Goal: Task Accomplishment & Management: Manage account settings

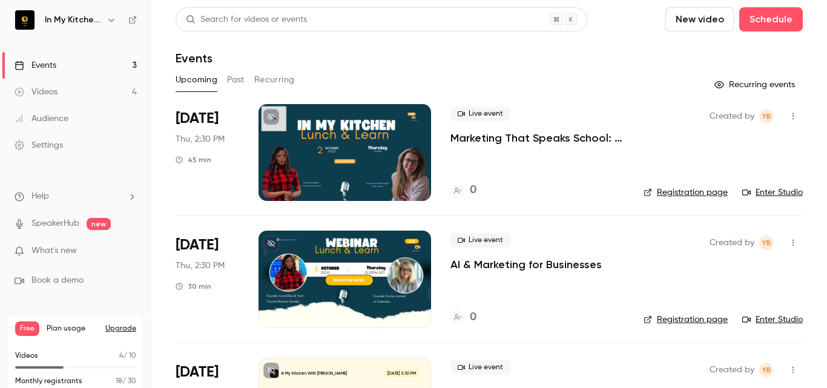
click at [365, 61] on div "Events" at bounding box center [490, 58] width 628 height 15
click at [316, 50] on header "Search for videos or events New video Schedule Events" at bounding box center [490, 36] width 628 height 58
click at [49, 141] on div "Settings" at bounding box center [39, 145] width 48 height 12
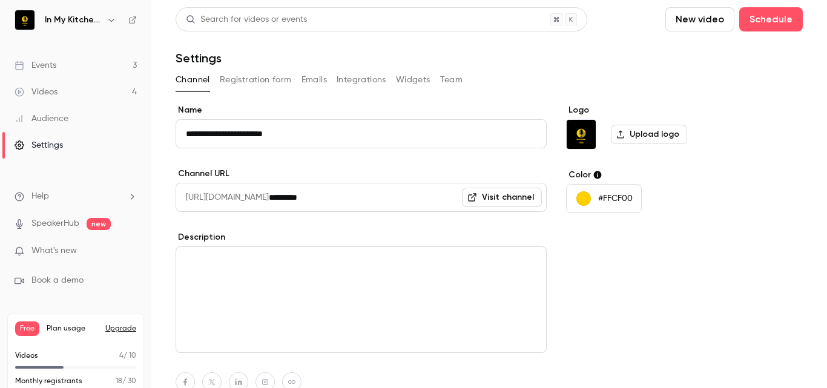
click at [362, 79] on button "Integrations" at bounding box center [362, 79] width 50 height 19
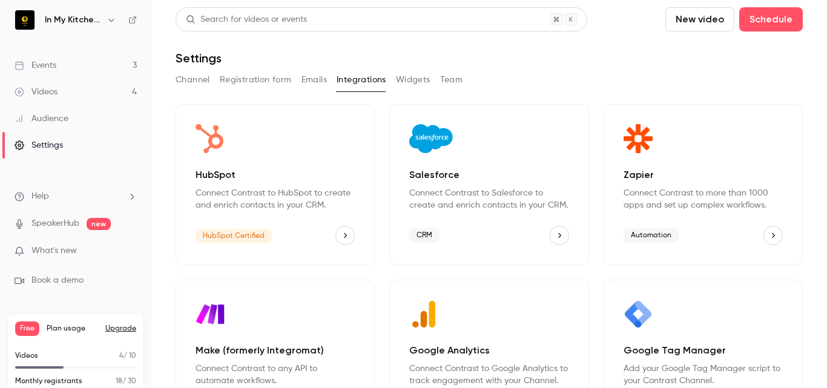
click at [231, 211] on p "Connect Contrast to HubSpot to create and enrich contacts in your CRM." at bounding box center [275, 199] width 159 height 24
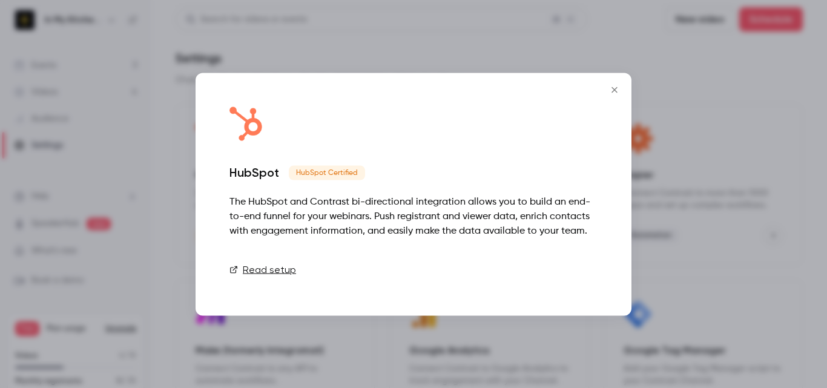
click at [577, 268] on link "Connect" at bounding box center [567, 269] width 61 height 24
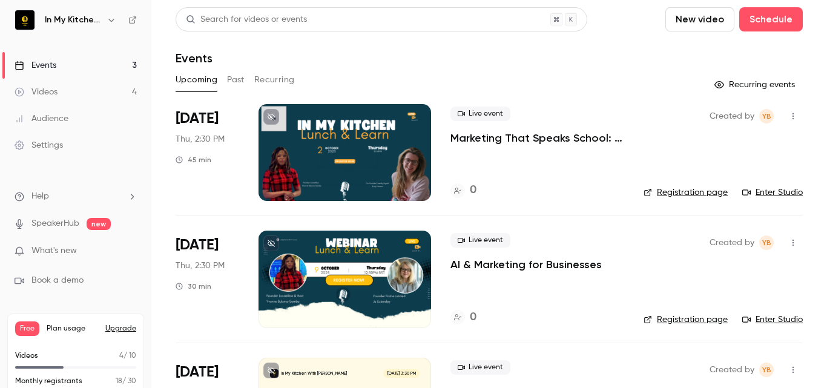
click at [53, 148] on div "Settings" at bounding box center [39, 145] width 48 height 12
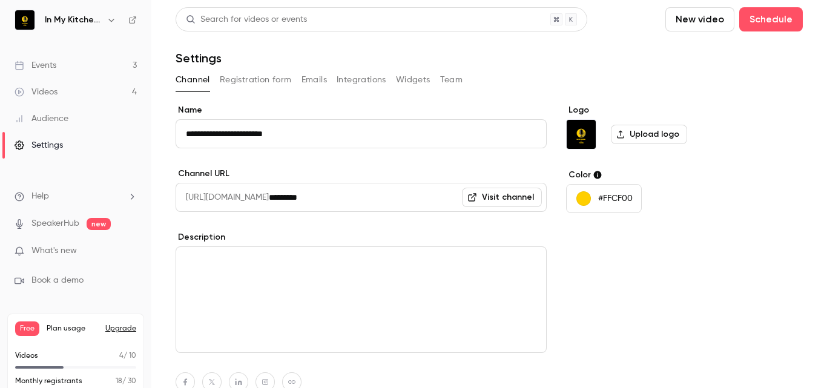
click at [367, 81] on button "Integrations" at bounding box center [362, 79] width 50 height 19
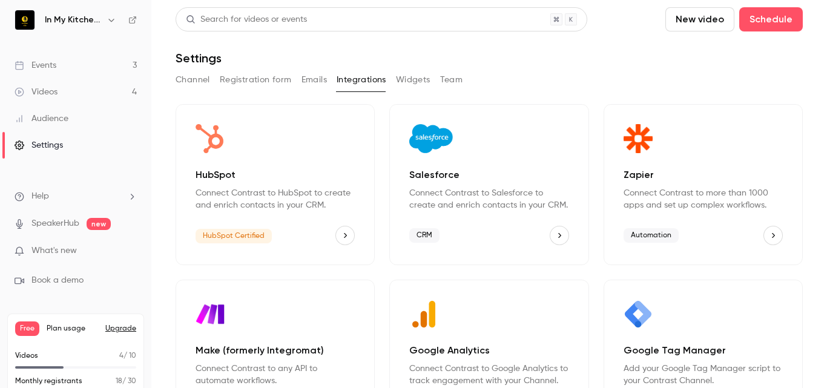
click at [224, 171] on p "HubSpot" at bounding box center [275, 175] width 159 height 15
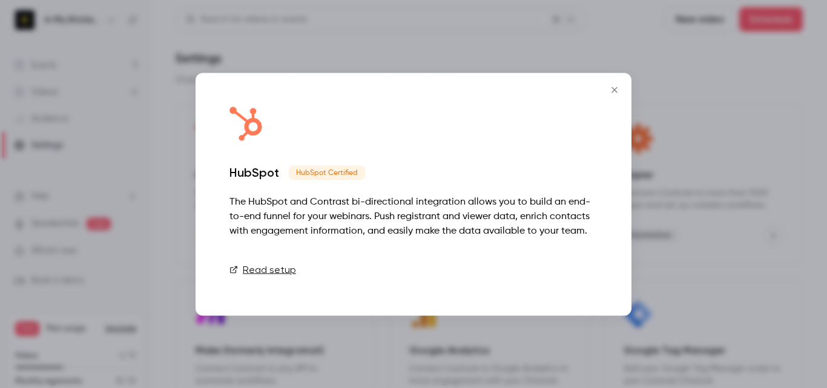
click at [567, 268] on link "Connect" at bounding box center [567, 269] width 61 height 24
